Goal: Task Accomplishment & Management: Use online tool/utility

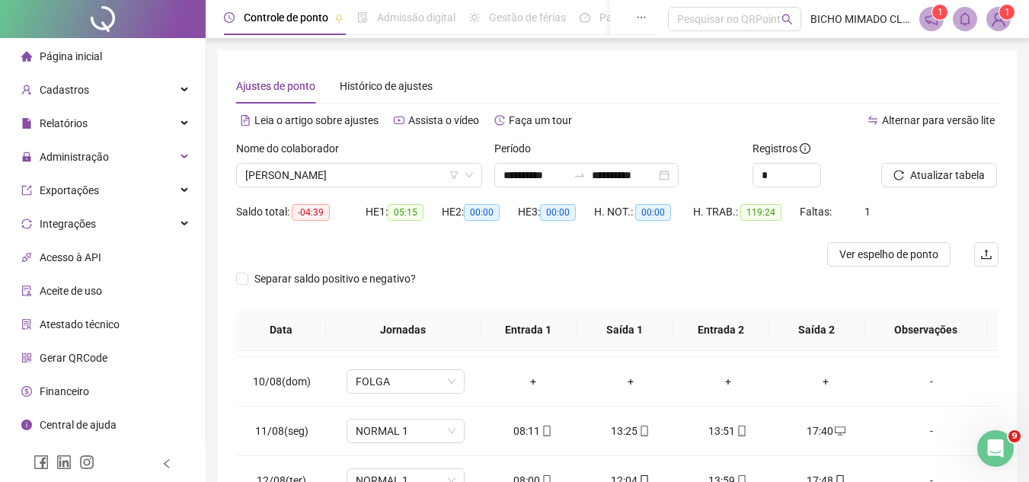
scroll to position [436, 0]
click at [892, 176] on button "Atualizar tabela" at bounding box center [939, 175] width 116 height 24
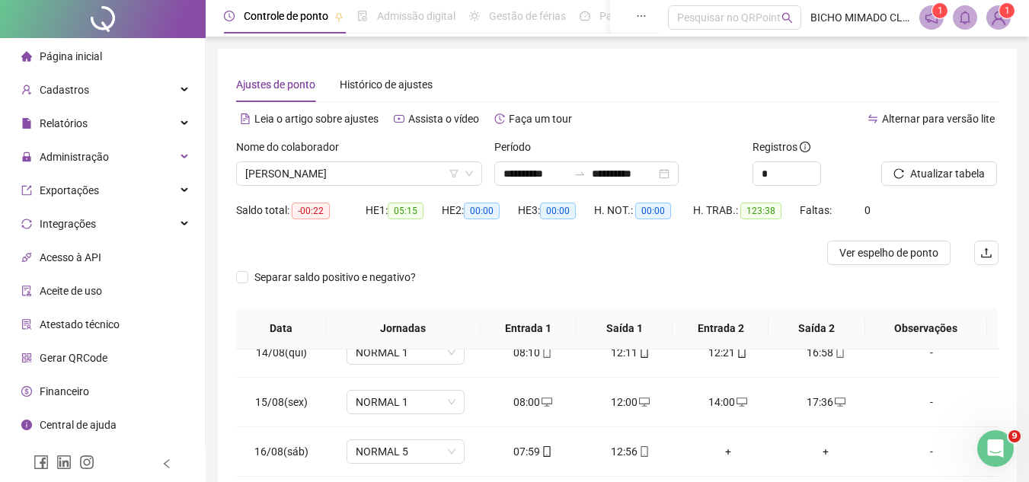
scroll to position [0, 0]
click at [442, 168] on span "[PERSON_NAME]" at bounding box center [359, 175] width 228 height 23
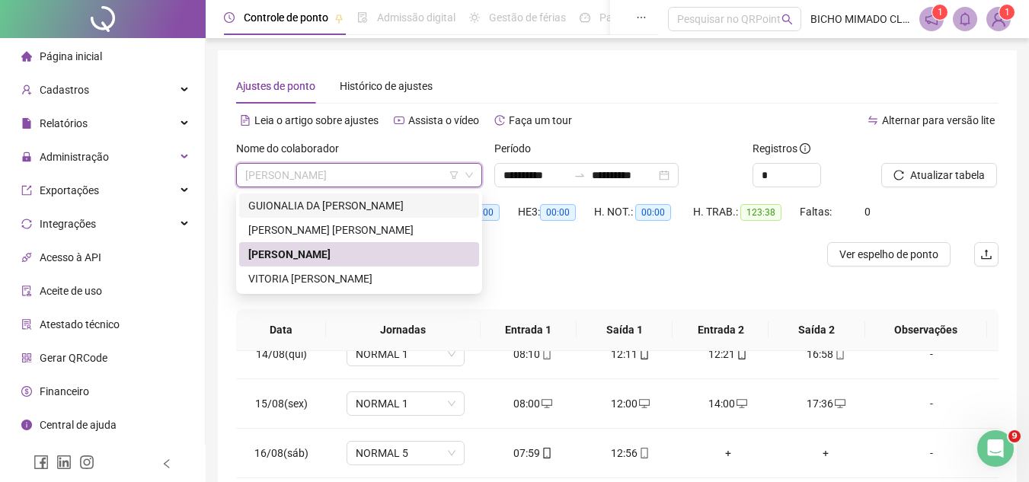
click at [360, 203] on div "GUIONALIA DA [PERSON_NAME]" at bounding box center [359, 205] width 222 height 17
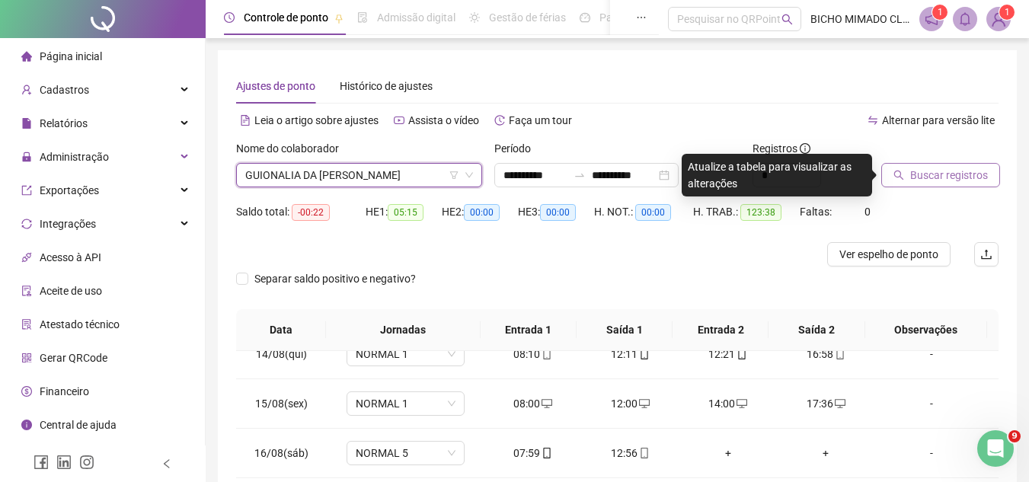
click at [932, 169] on span "Buscar registros" at bounding box center [949, 175] width 78 height 17
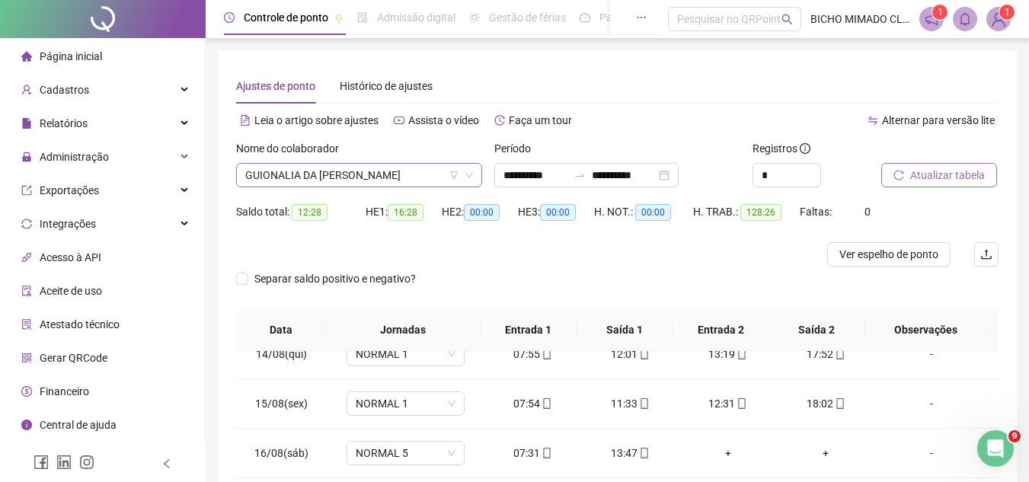
click at [402, 177] on span "GUIONALIA DA [PERSON_NAME]" at bounding box center [359, 175] width 228 height 23
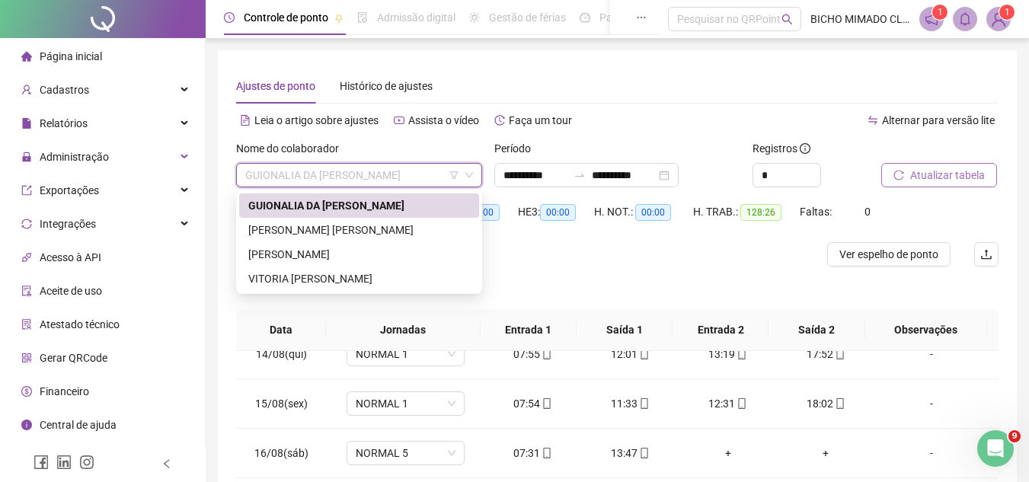
click at [389, 216] on div "GUIONALIA DA [PERSON_NAME]" at bounding box center [359, 205] width 240 height 24
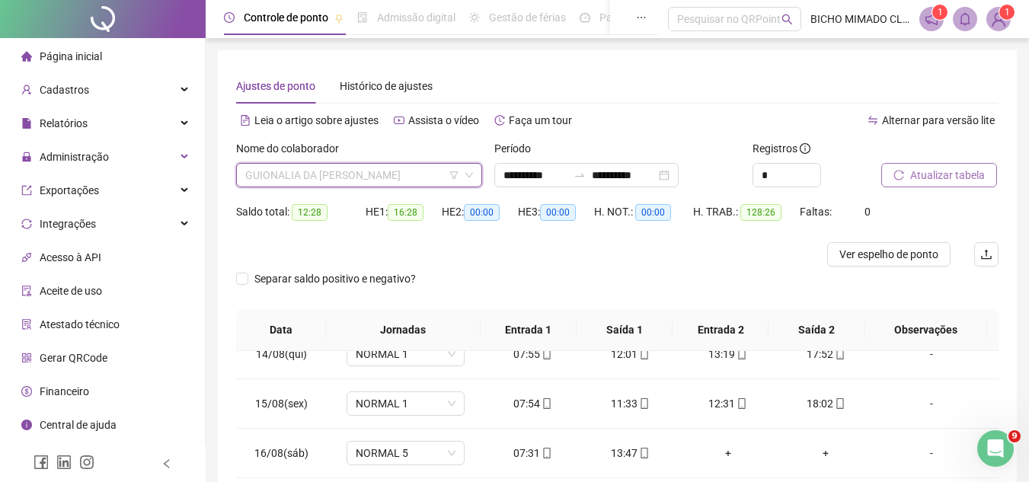
click at [384, 185] on span "GUIONALIA DA [PERSON_NAME]" at bounding box center [359, 175] width 228 height 23
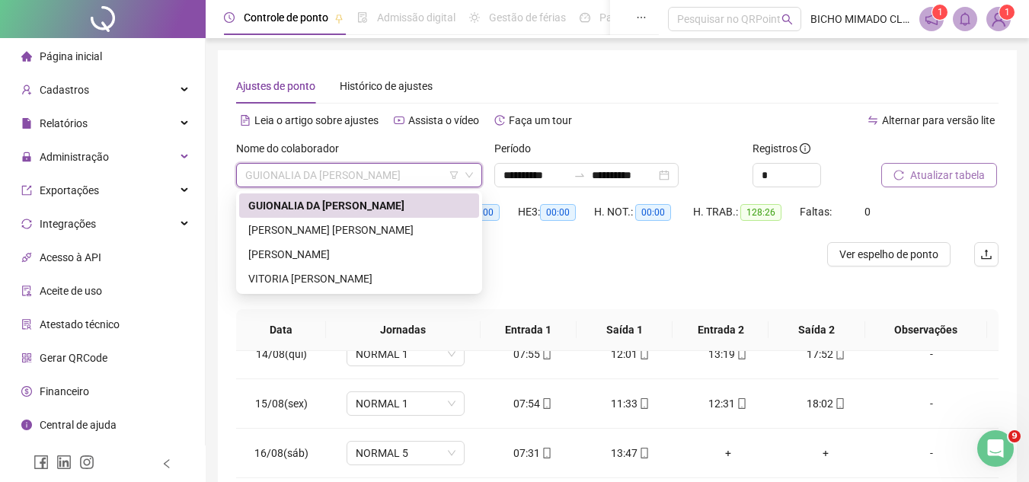
click at [391, 221] on div "[PERSON_NAME] [PERSON_NAME]" at bounding box center [359, 230] width 240 height 24
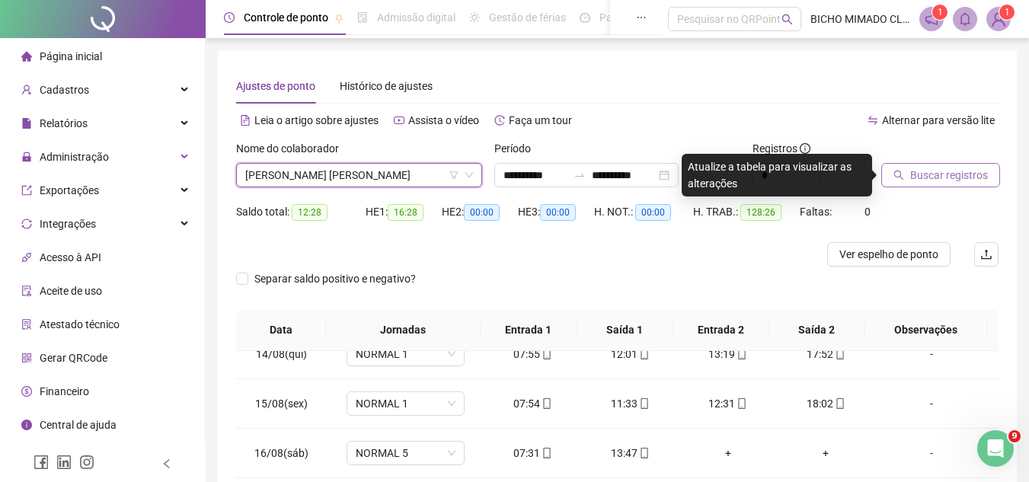
click at [910, 171] on span "Buscar registros" at bounding box center [949, 175] width 78 height 17
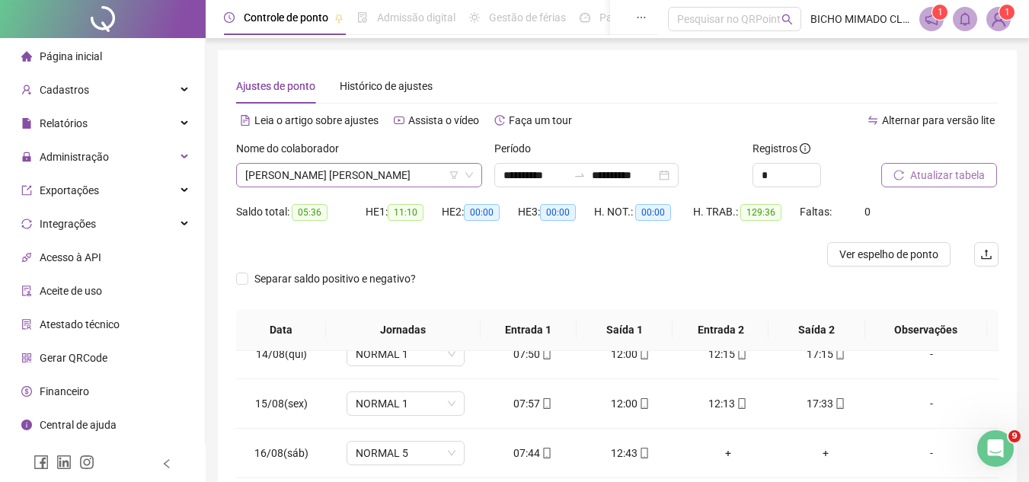
click at [396, 177] on span "[PERSON_NAME] [PERSON_NAME]" at bounding box center [359, 175] width 228 height 23
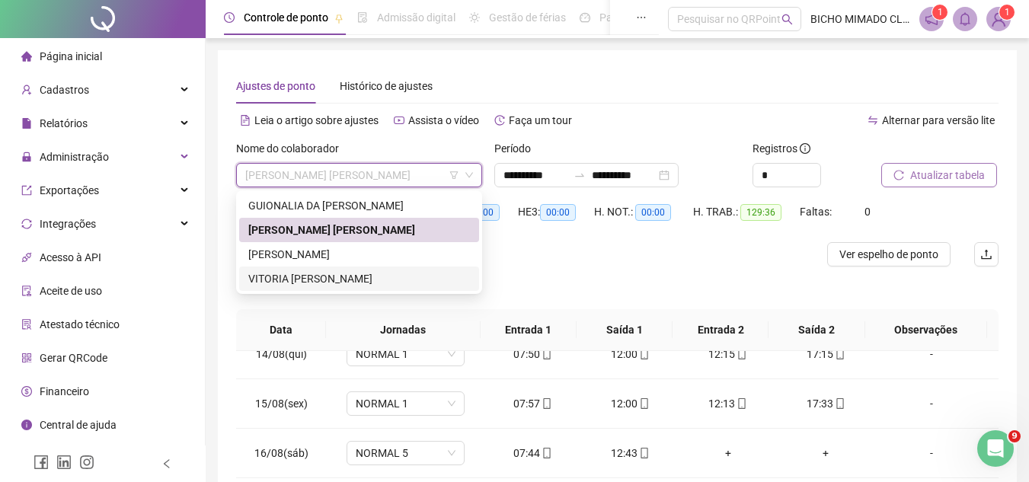
click at [375, 276] on div "VITORIA [PERSON_NAME]" at bounding box center [359, 278] width 222 height 17
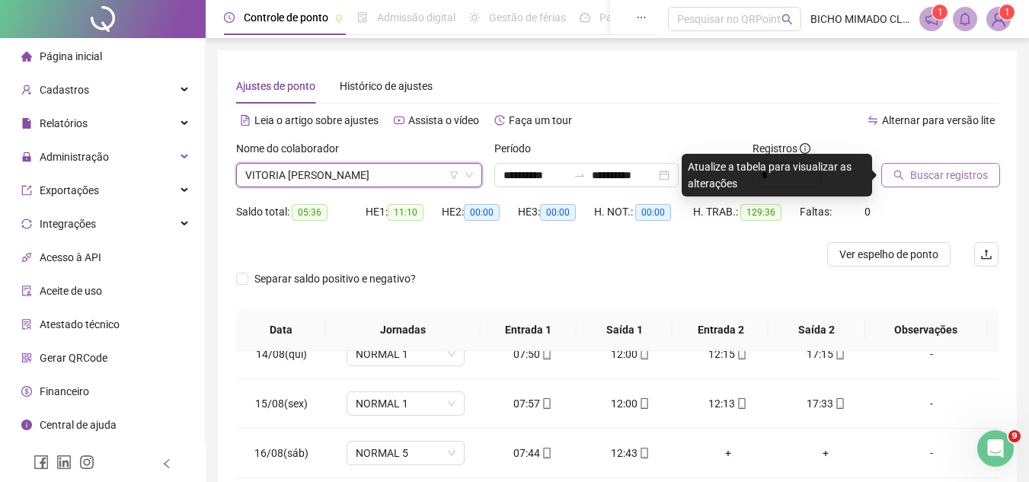
click at [954, 184] on button "Buscar registros" at bounding box center [940, 175] width 119 height 24
